Goal: Browse casually: Explore the website without a specific task or goal

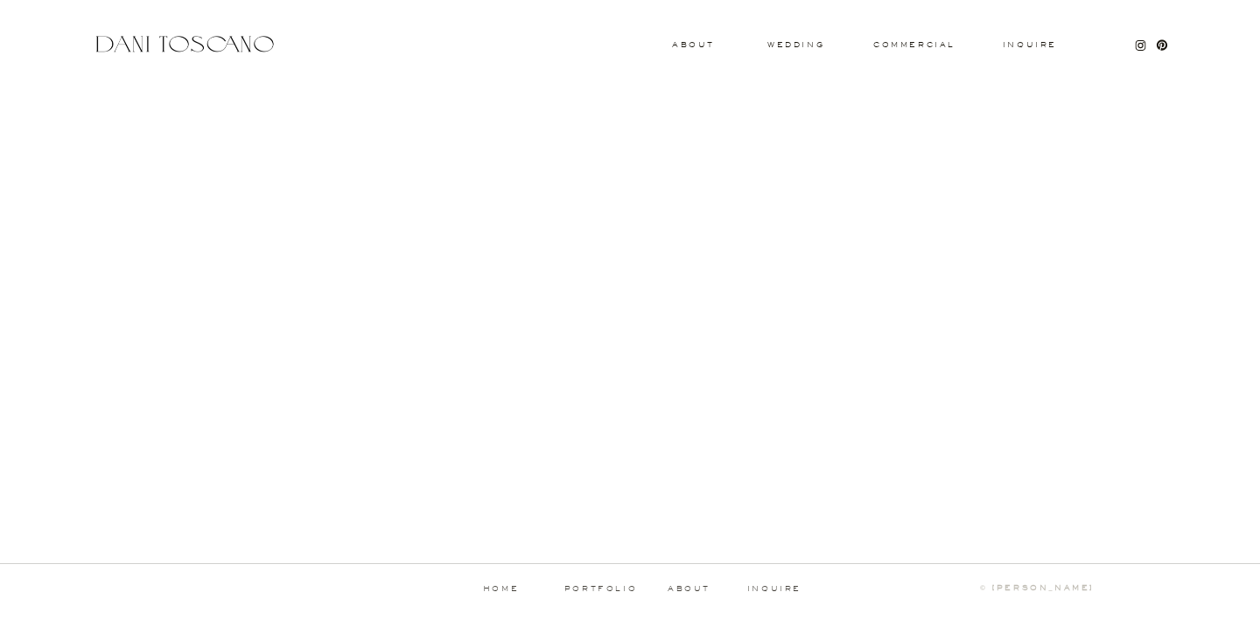
scroll to position [1803, 0]
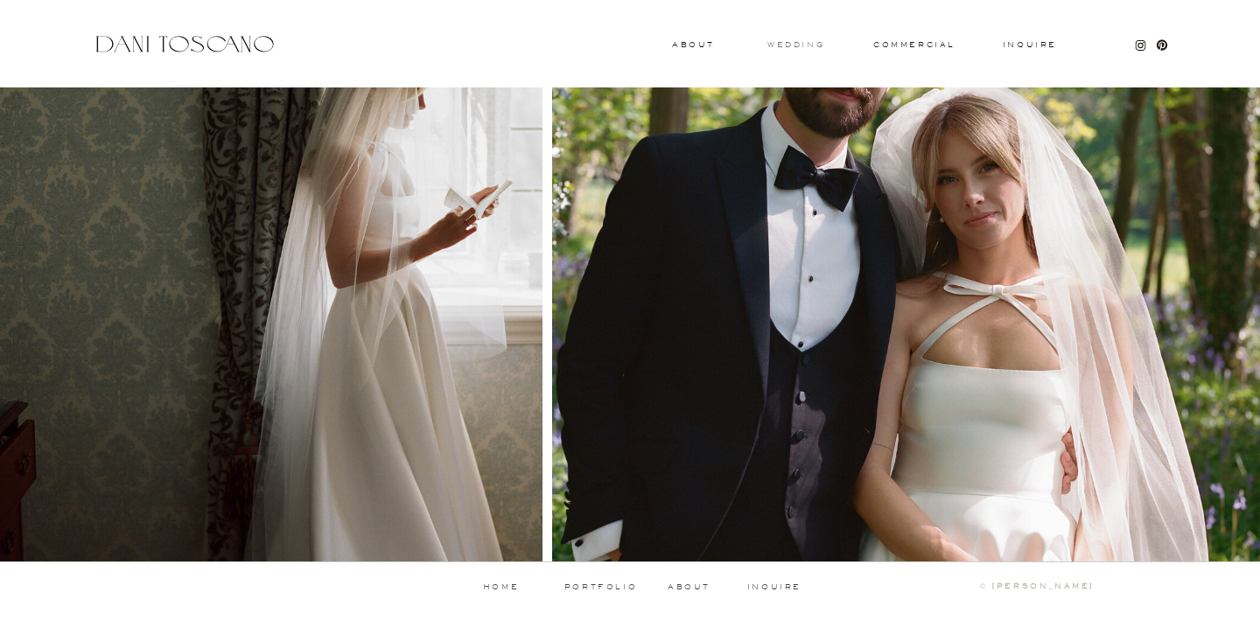
click at [818, 44] on h3 "wedding" at bounding box center [795, 44] width 57 height 6
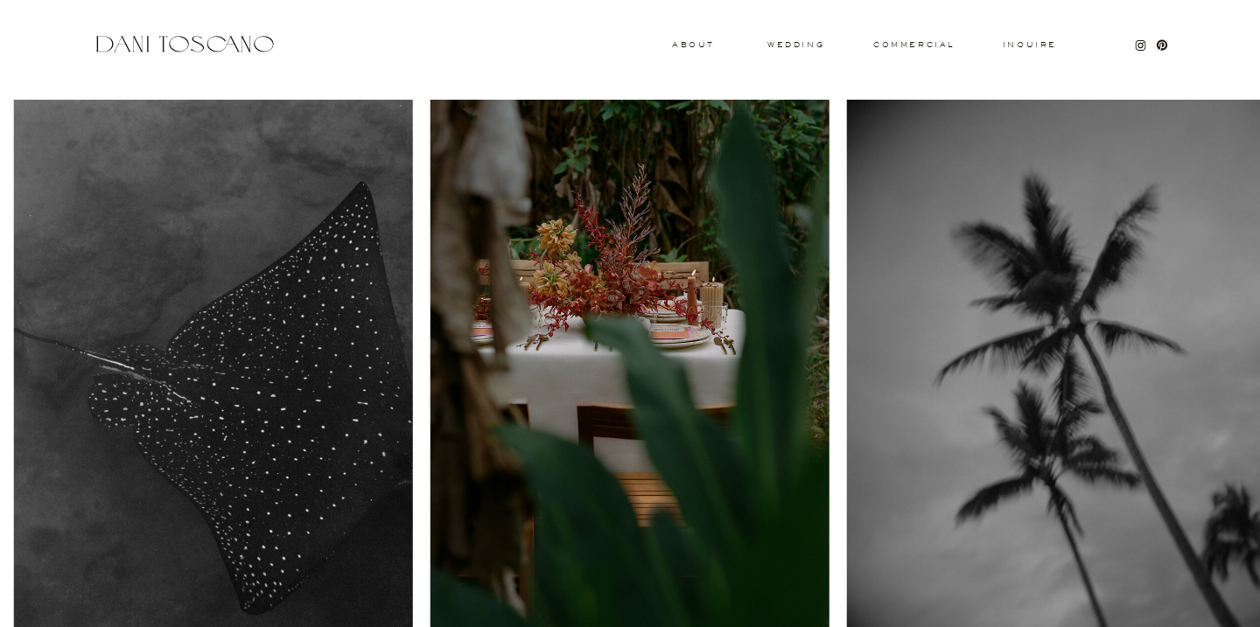
scroll to position [141, 0]
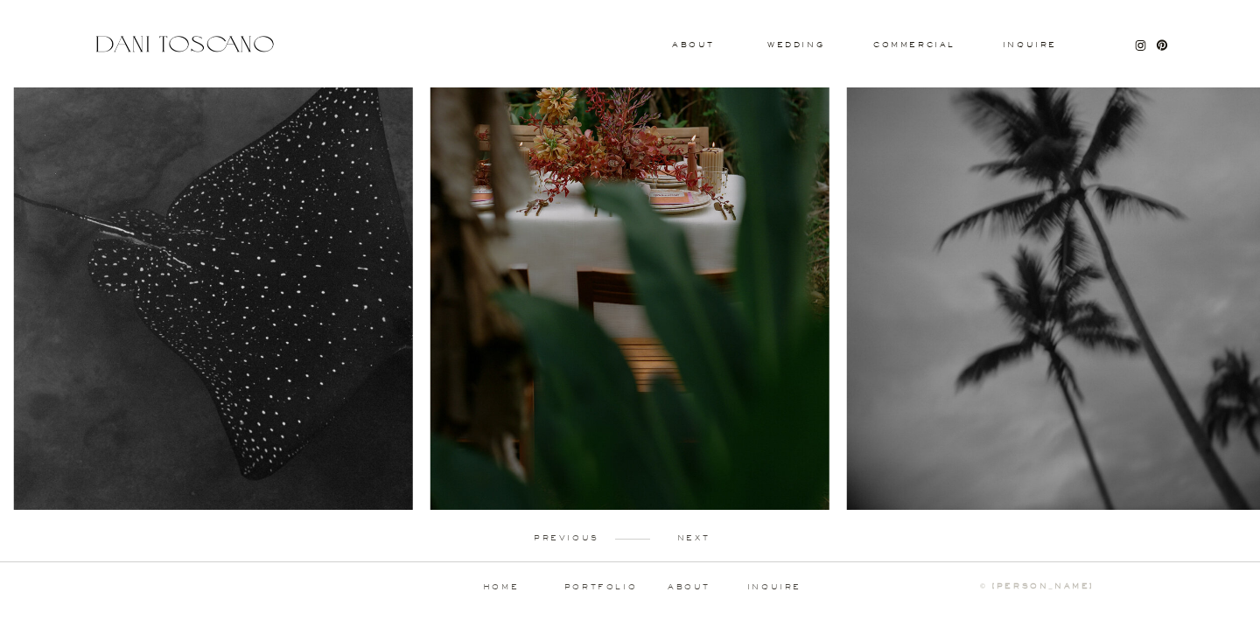
click at [694, 534] on p "next" at bounding box center [693, 538] width 87 height 8
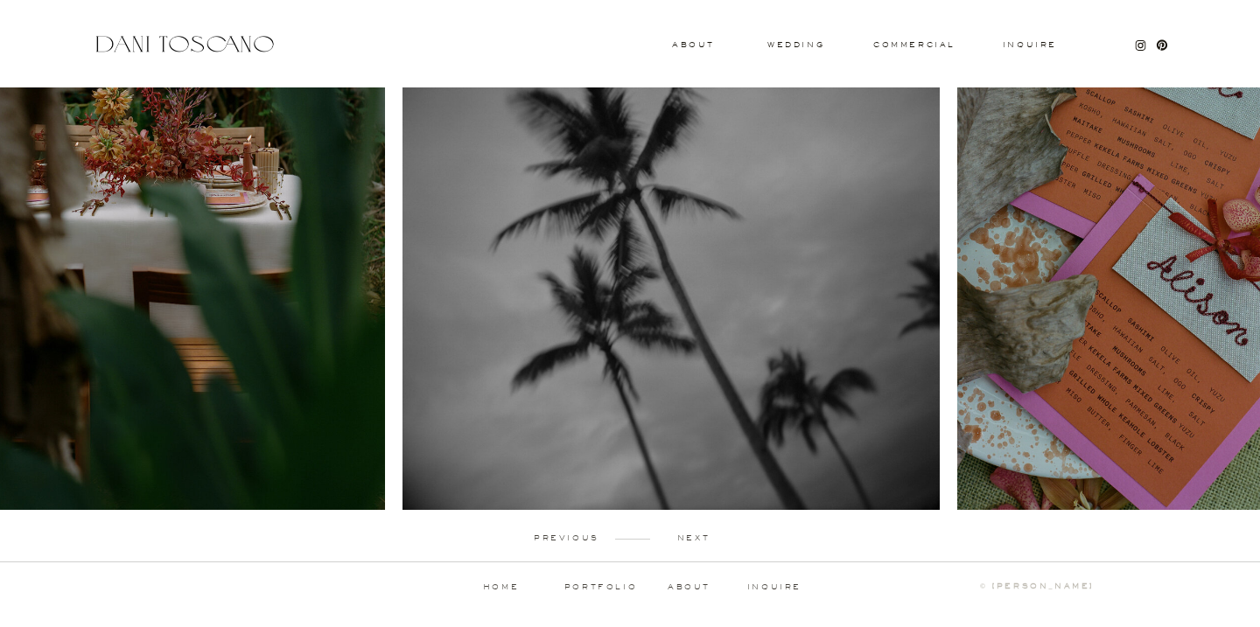
click at [694, 534] on p "next" at bounding box center [693, 538] width 87 height 8
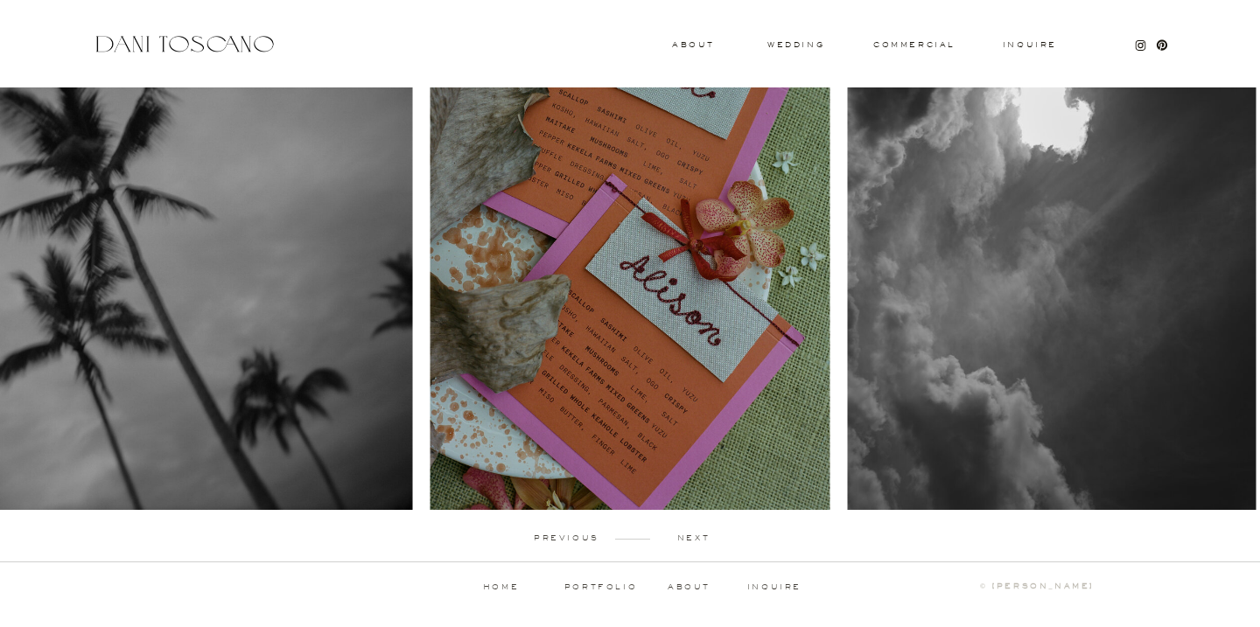
click at [694, 534] on p "next" at bounding box center [693, 538] width 87 height 8
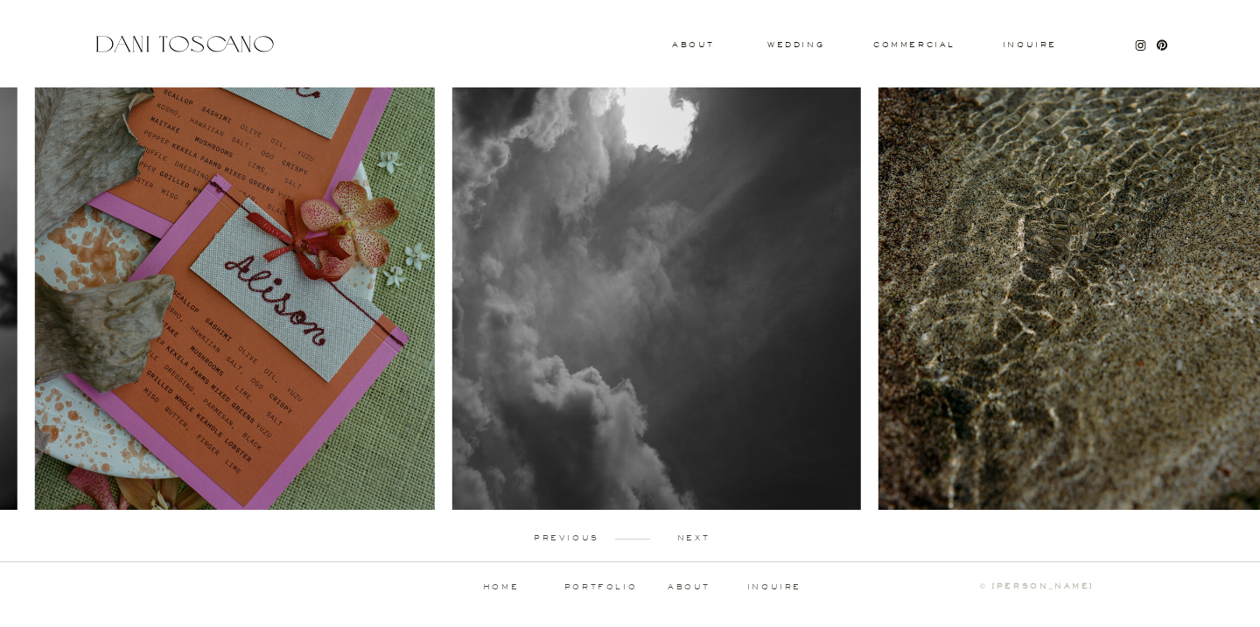
click at [694, 534] on p "next" at bounding box center [693, 538] width 87 height 8
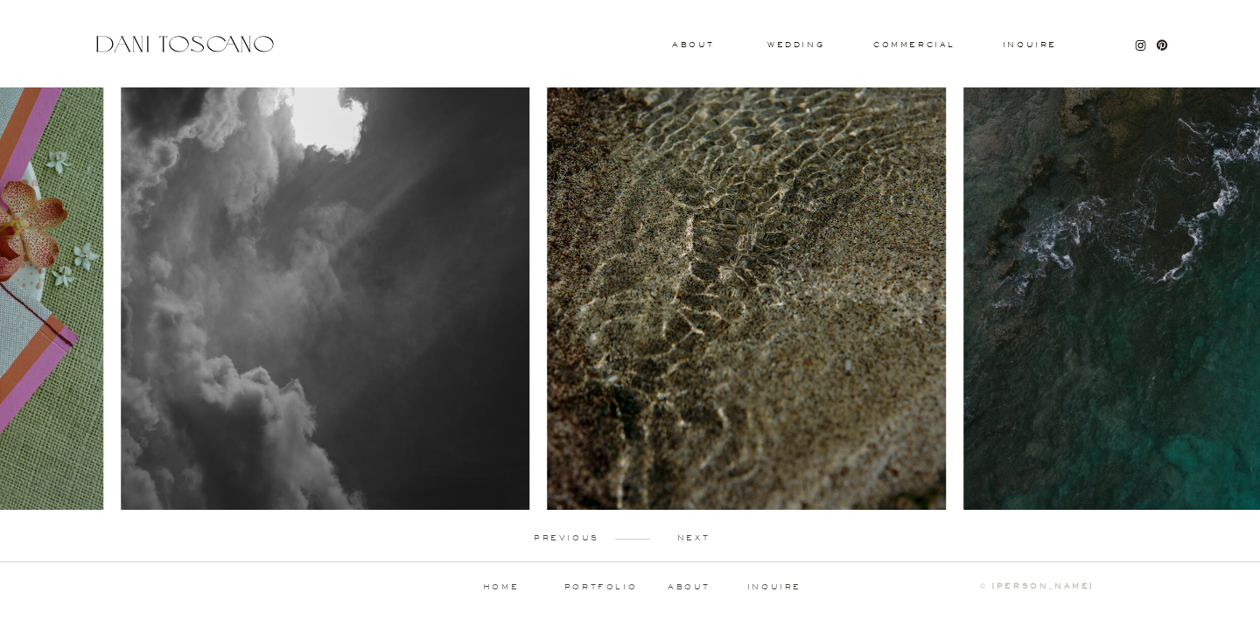
click at [694, 534] on p "next" at bounding box center [693, 538] width 87 height 8
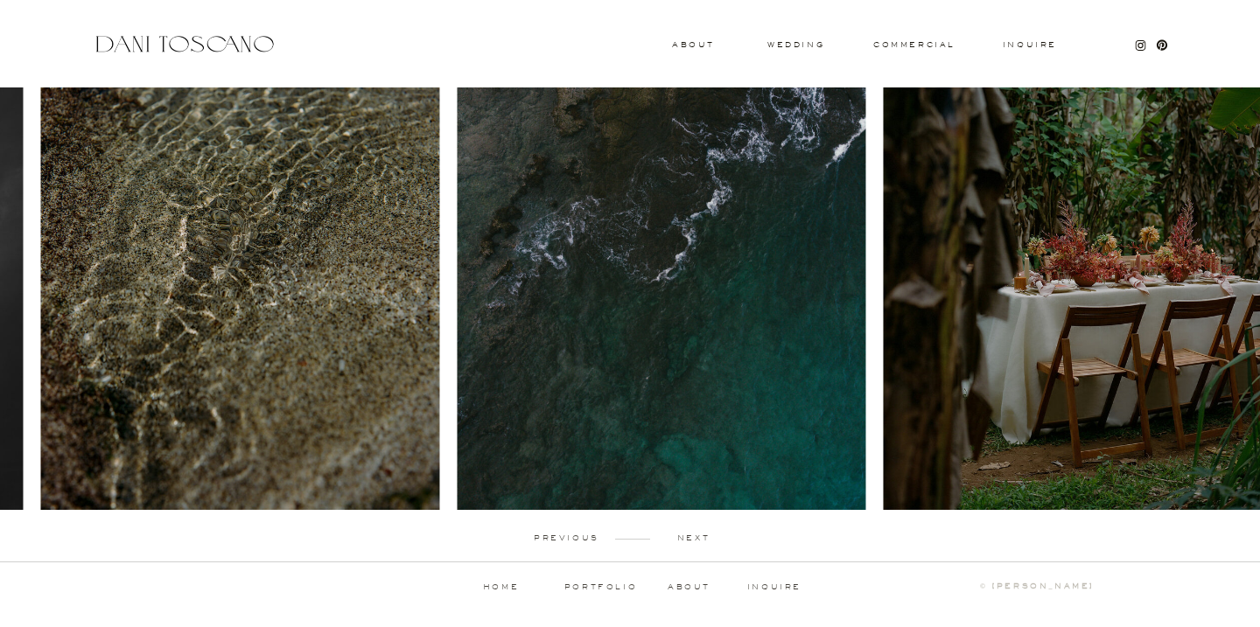
click at [694, 534] on p "next" at bounding box center [693, 538] width 87 height 8
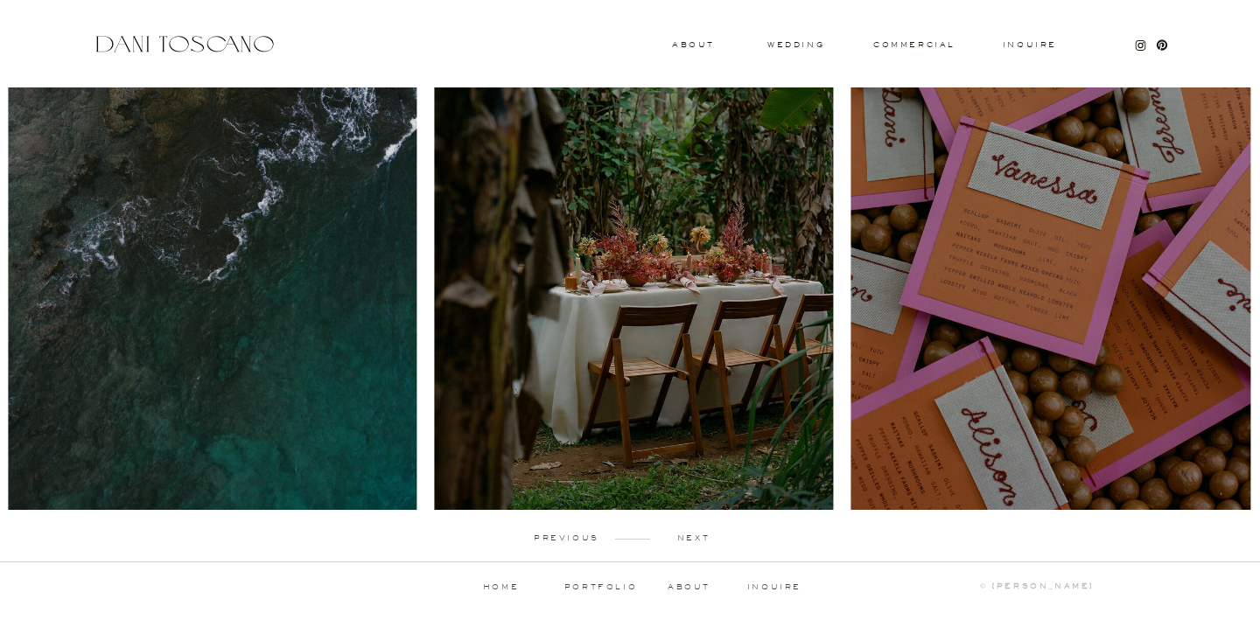
click at [694, 534] on p "next" at bounding box center [693, 538] width 87 height 8
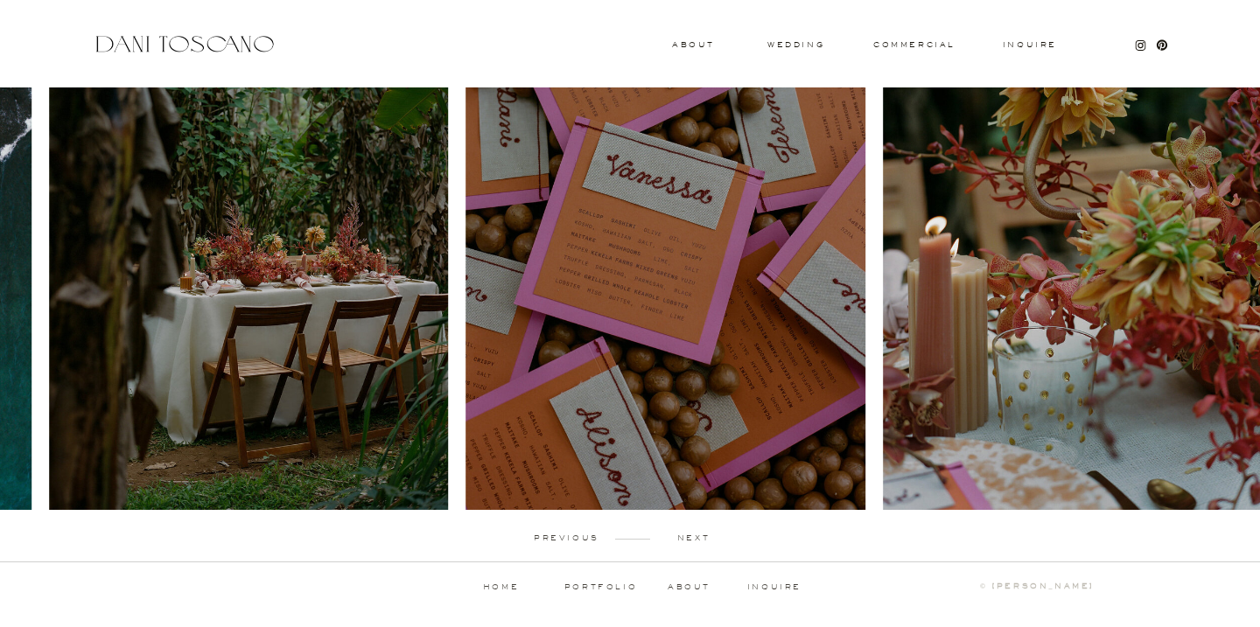
click at [694, 534] on p "next" at bounding box center [693, 538] width 87 height 8
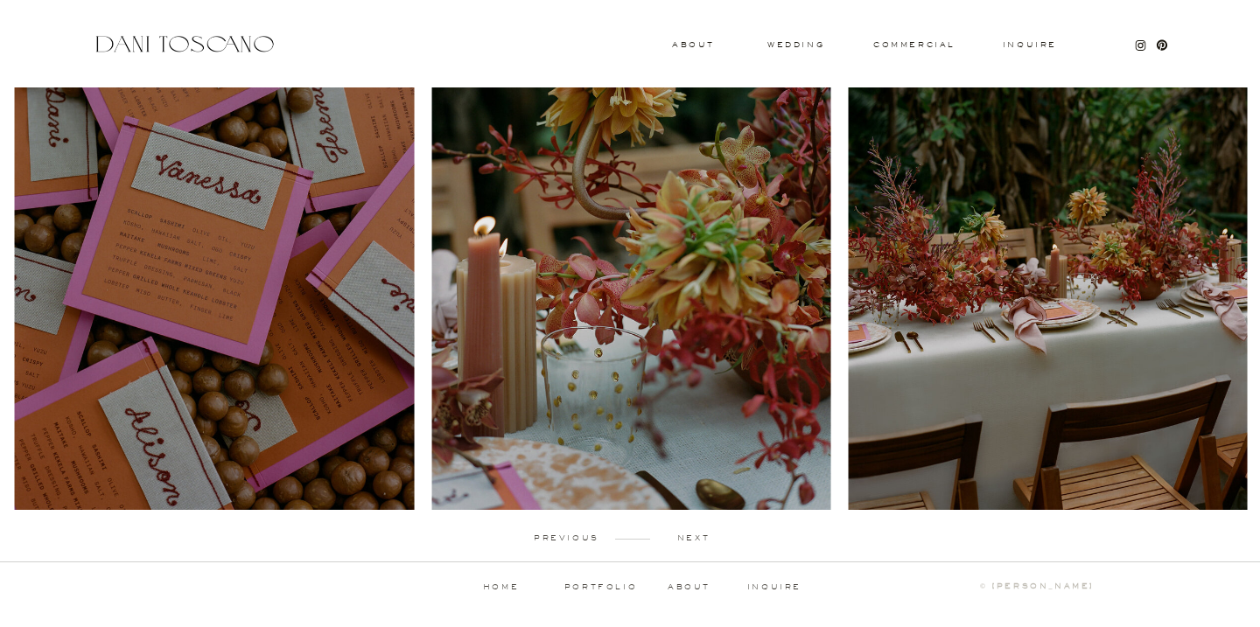
click at [694, 534] on p "next" at bounding box center [693, 538] width 87 height 8
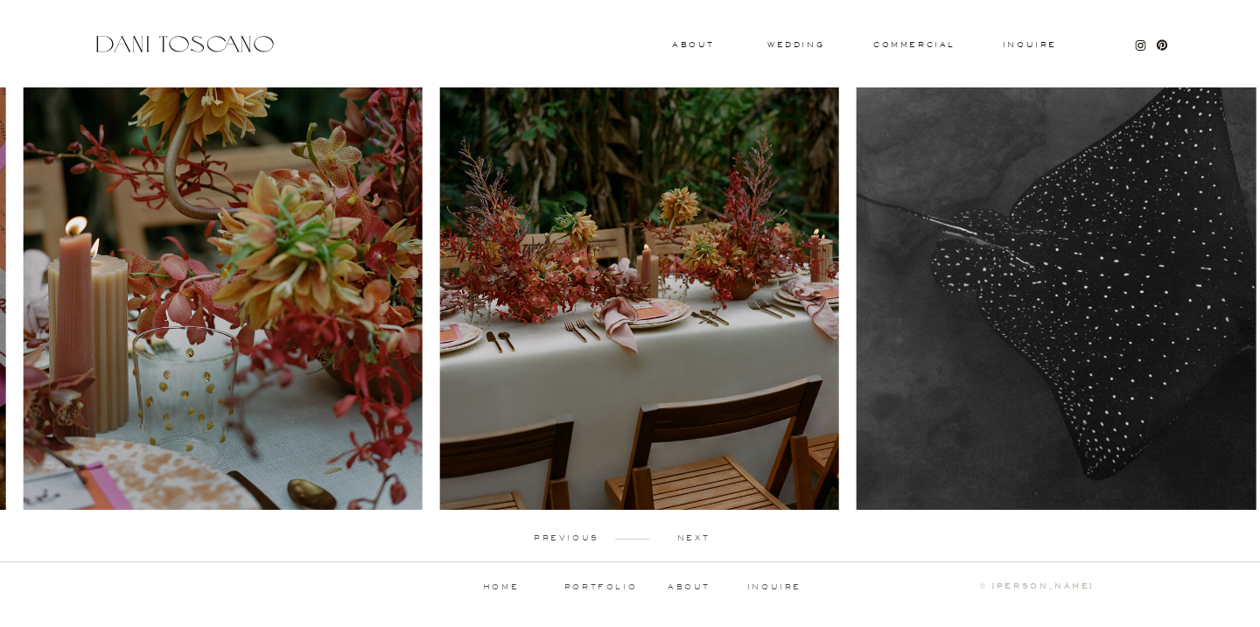
click at [694, 534] on p "next" at bounding box center [693, 538] width 87 height 8
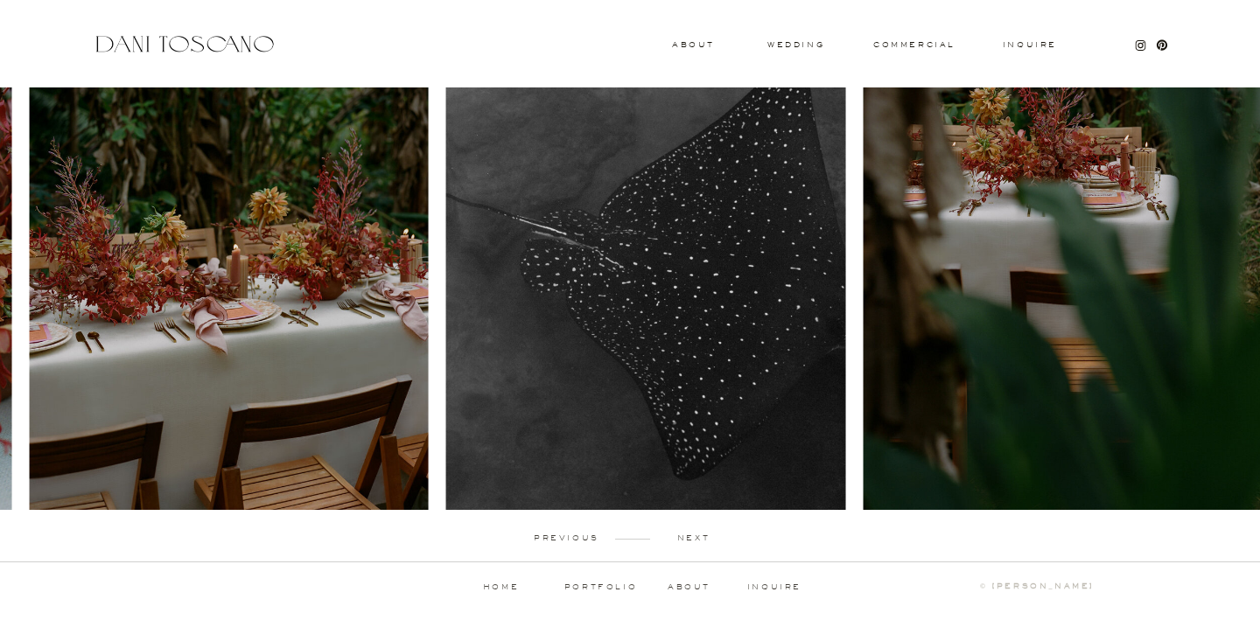
click at [811, 59] on img at bounding box center [645, 237] width 399 height 545
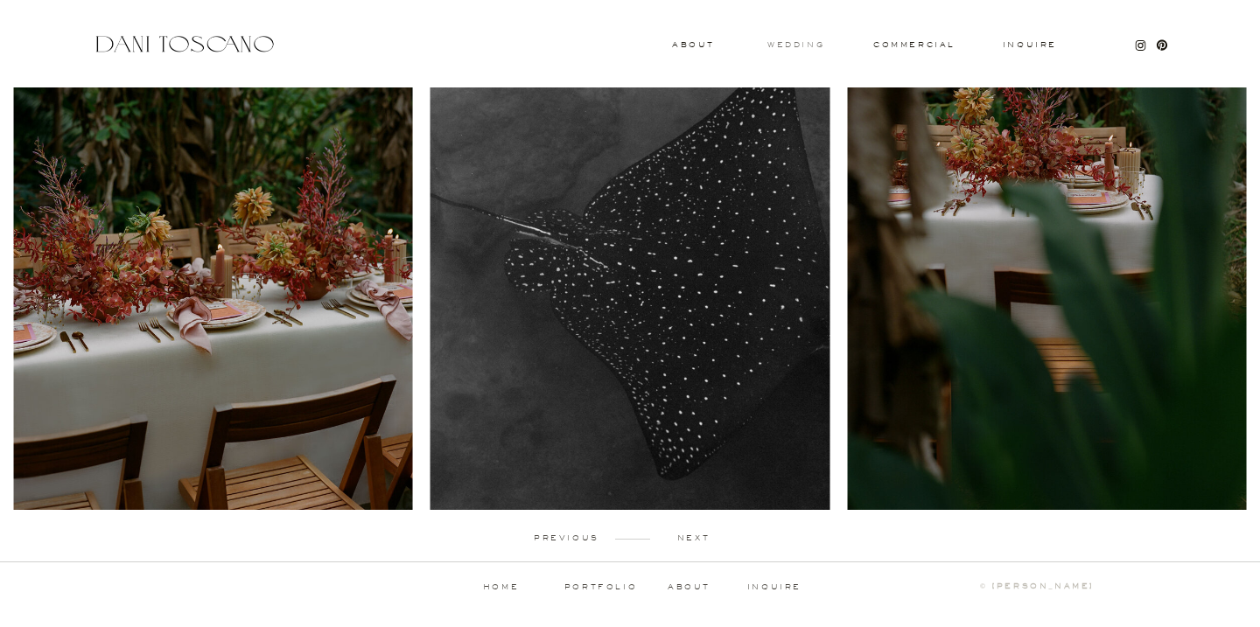
click at [807, 45] on h3 "wedding" at bounding box center [795, 44] width 57 height 6
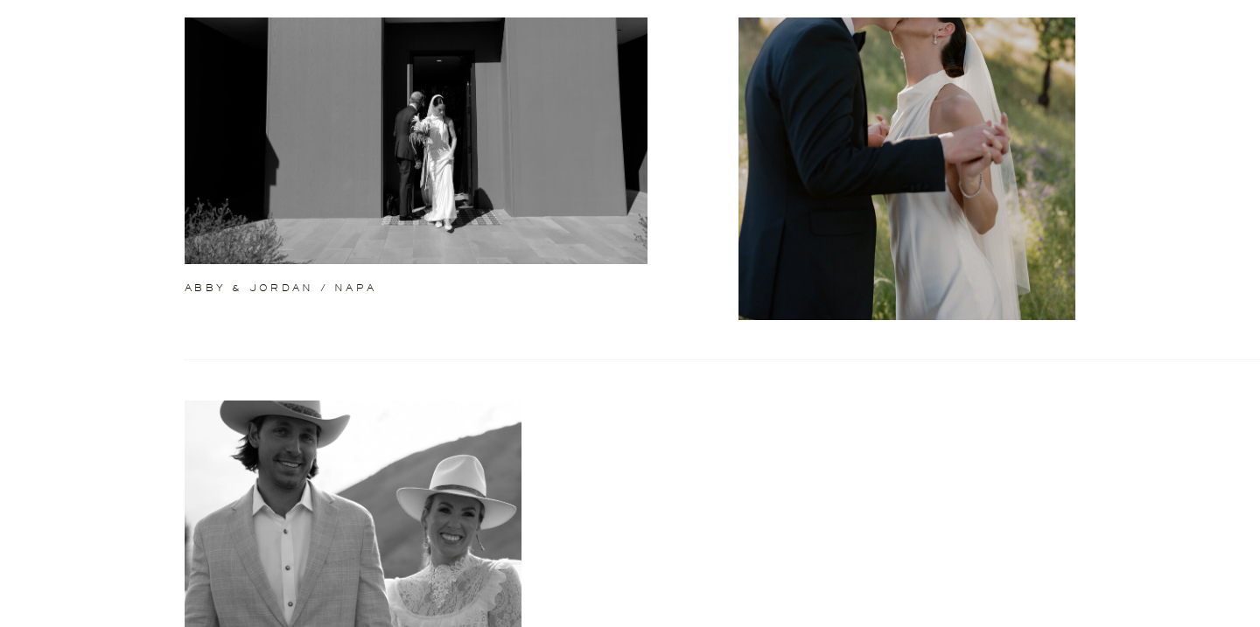
scroll to position [735, 0]
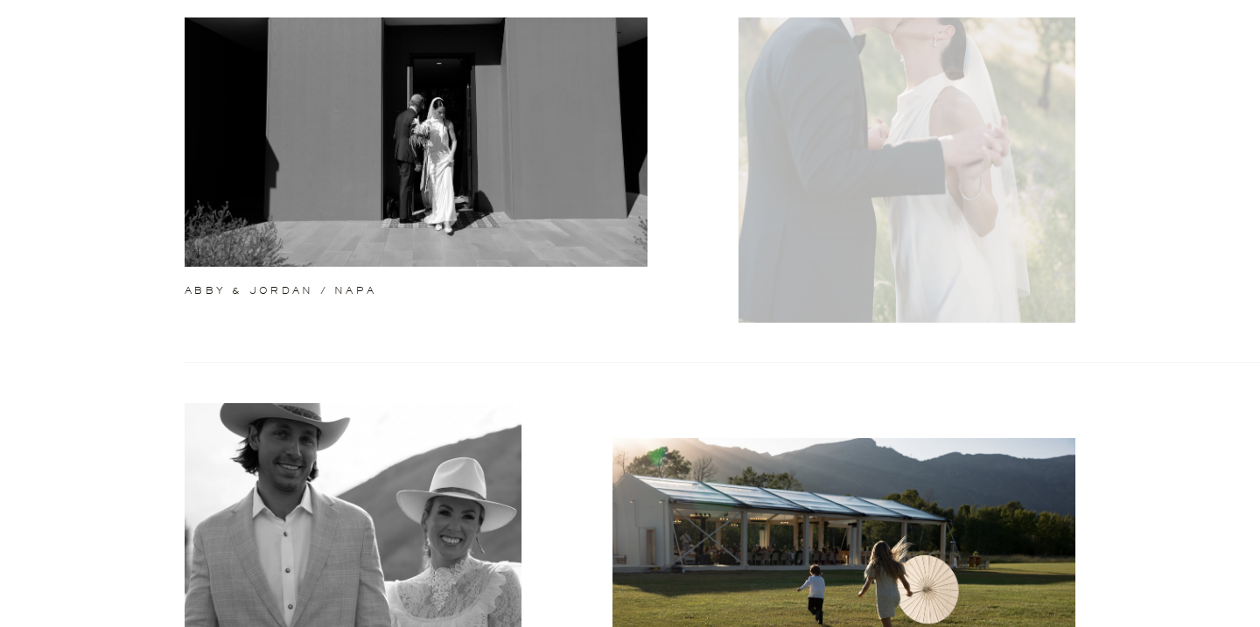
click at [848, 206] on div at bounding box center [906, 110] width 337 height 423
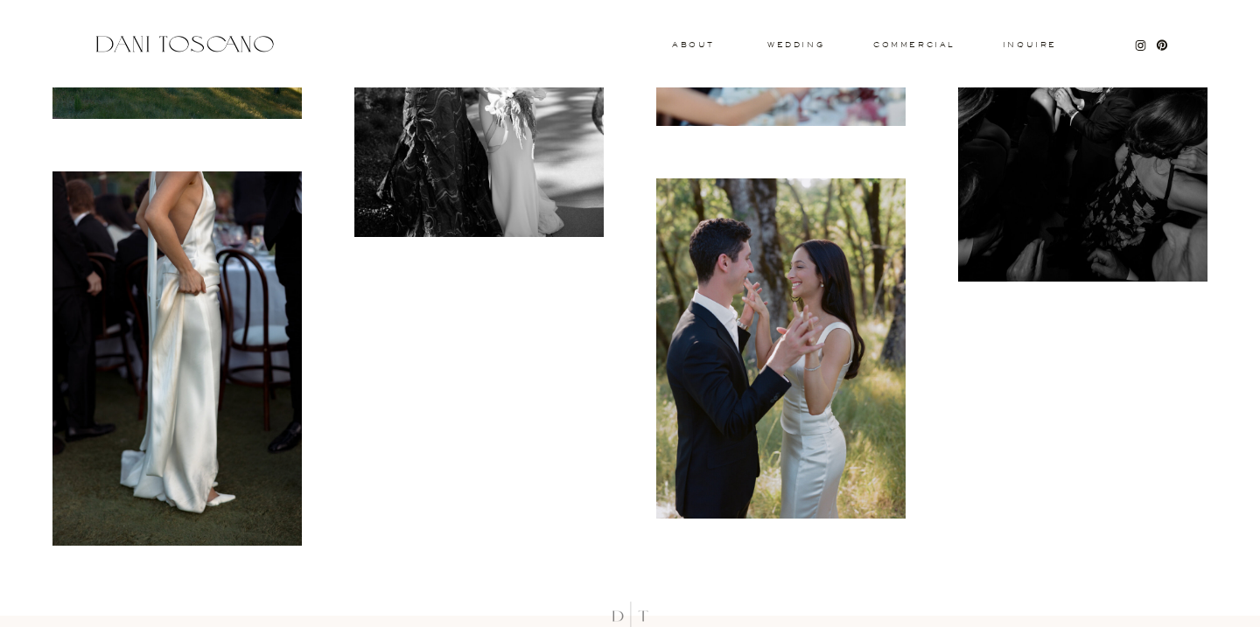
scroll to position [10406, 0]
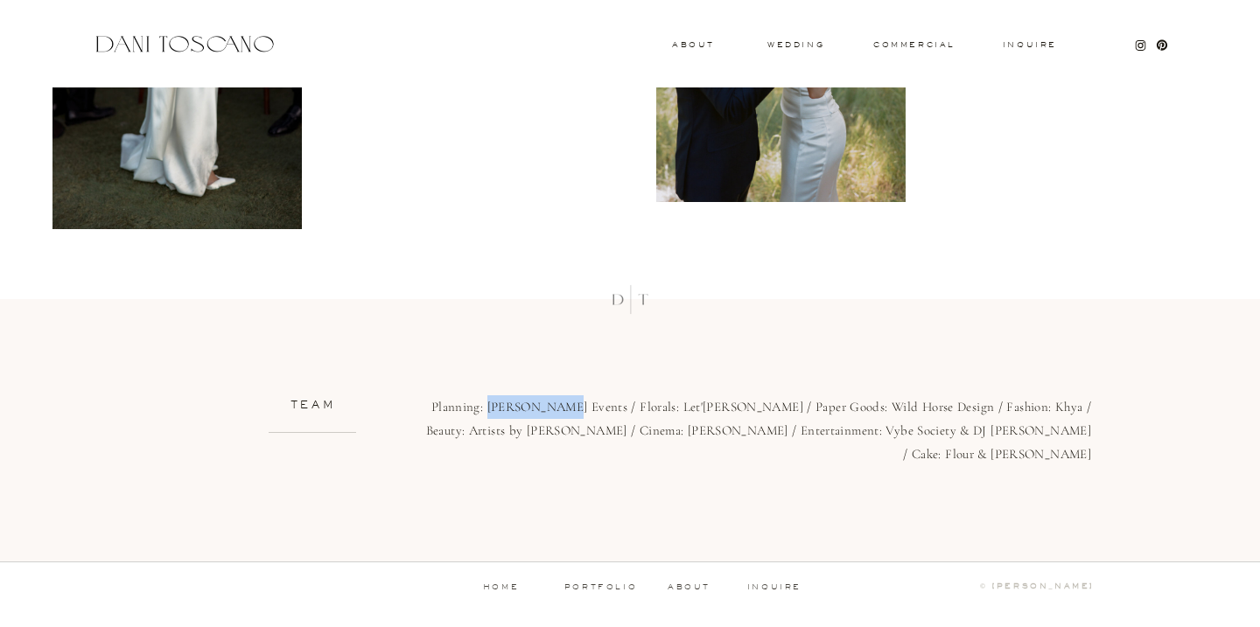
drag, startPoint x: 583, startPoint y: 405, endPoint x: 509, endPoint y: 406, distance: 73.5
click at [509, 406] on p "Planning: [PERSON_NAME] Events / Florals: Let'[PERSON_NAME] / Paper Goods: Wild…" at bounding box center [754, 429] width 674 height 68
copy p "[PERSON_NAME] Events"
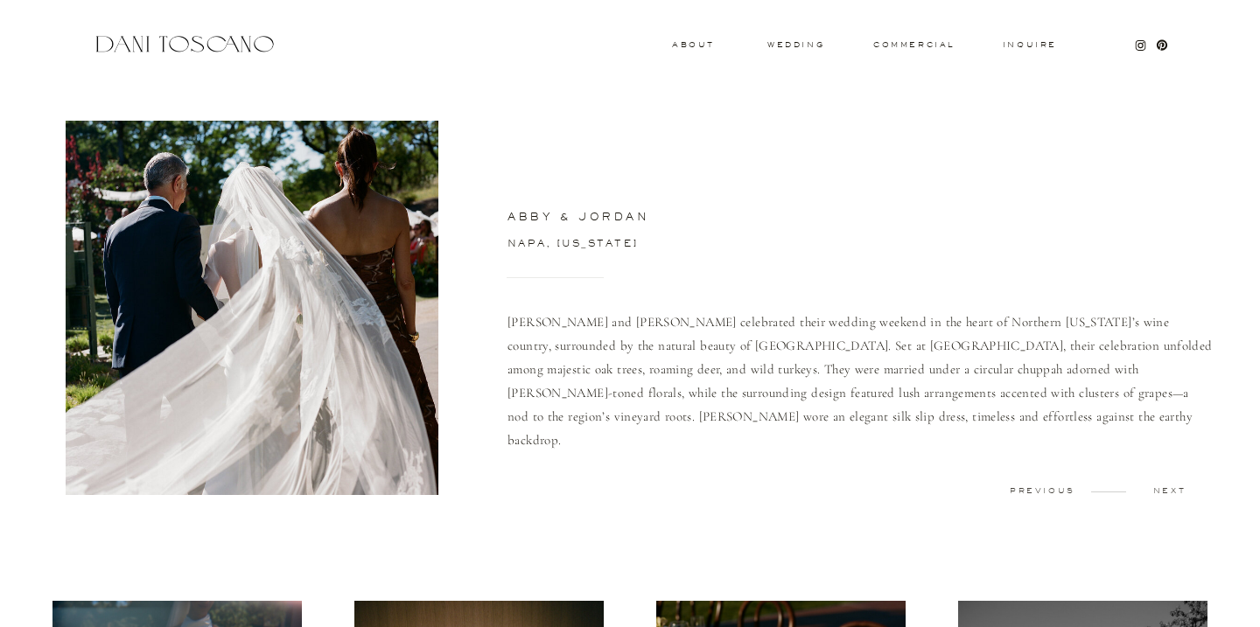
scroll to position [0, 0]
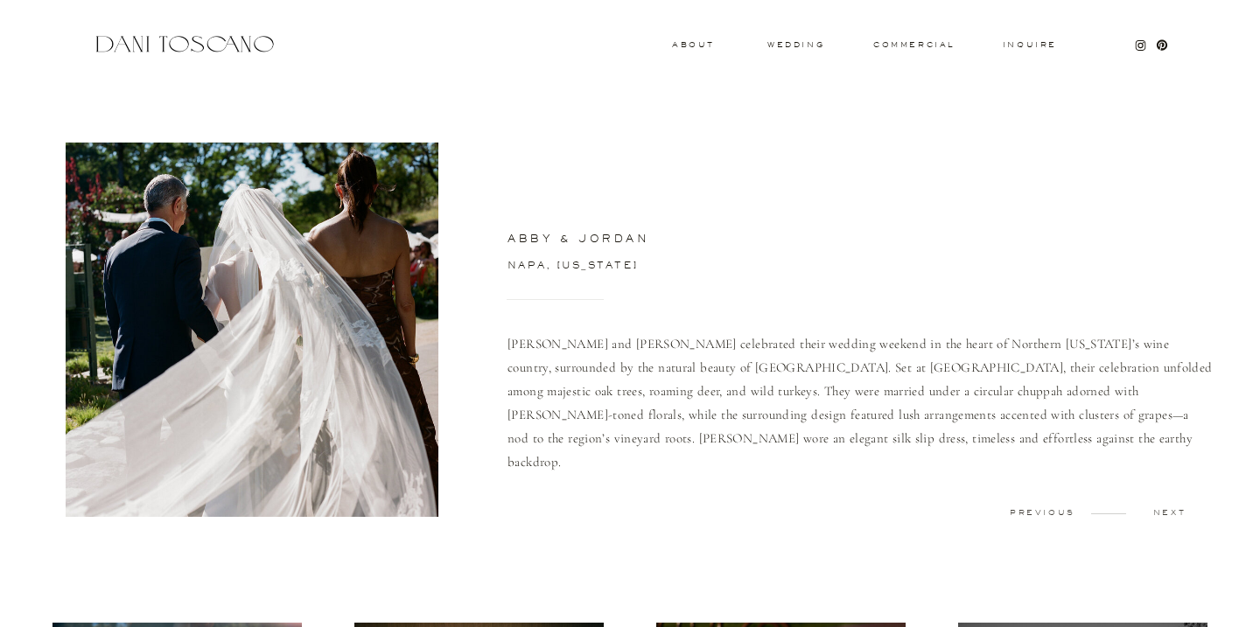
click at [290, 52] on div at bounding box center [630, 43] width 1260 height 87
